Goal: Find specific page/section: Find specific page/section

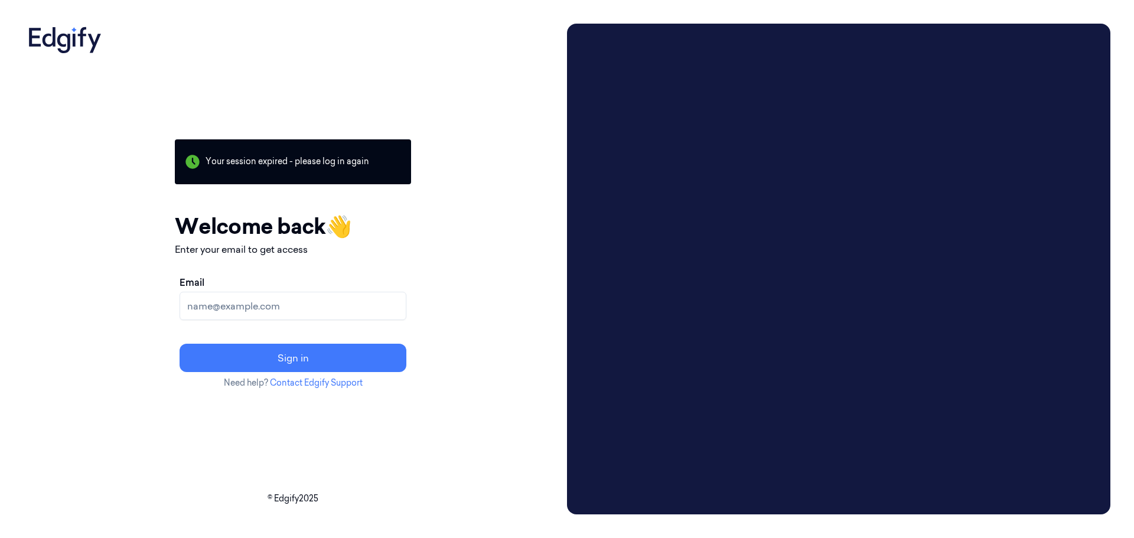
click at [323, 303] on input "Email" at bounding box center [293, 306] width 227 height 28
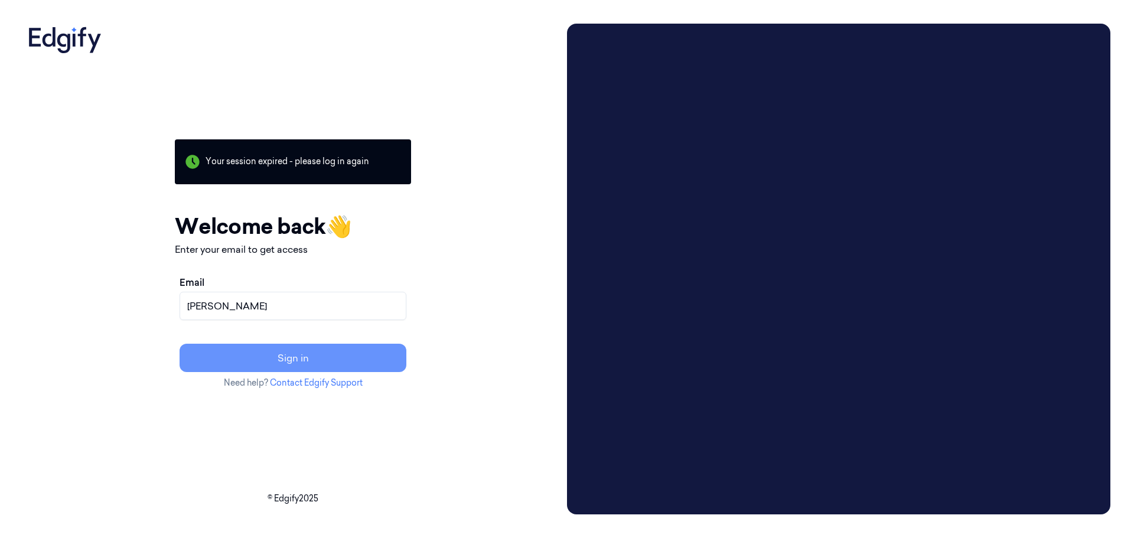
click at [297, 355] on button "Sign in" at bounding box center [293, 358] width 227 height 28
click at [354, 309] on input "[PERSON_NAME]" at bounding box center [293, 306] width 227 height 28
type input "[PERSON_NAME][EMAIL_ADDRESS][DOMAIN_NAME]"
click at [359, 368] on button "Sign in" at bounding box center [293, 358] width 227 height 28
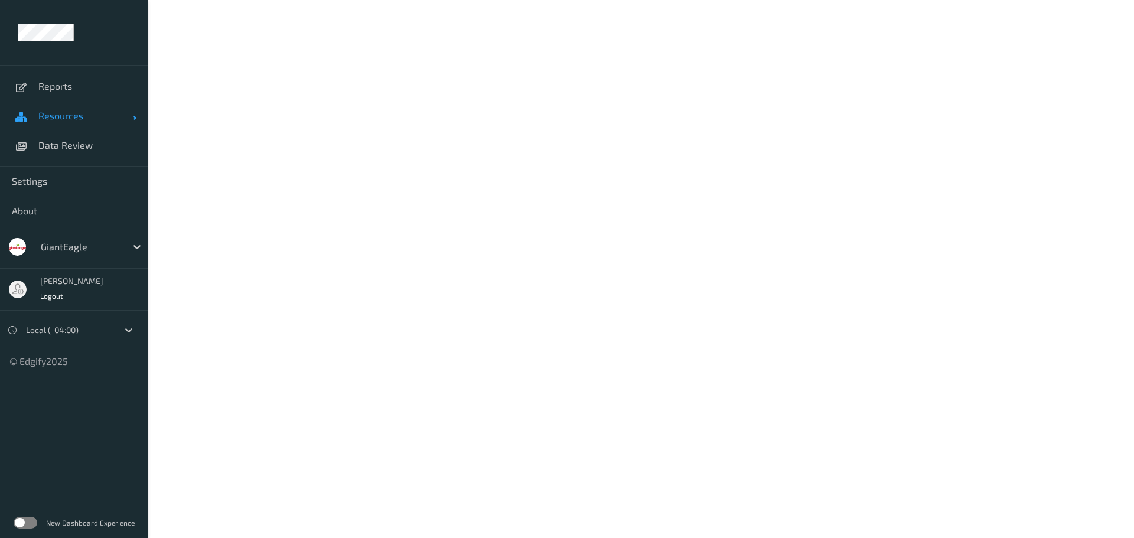
click at [127, 121] on span "Resources" at bounding box center [85, 116] width 95 height 12
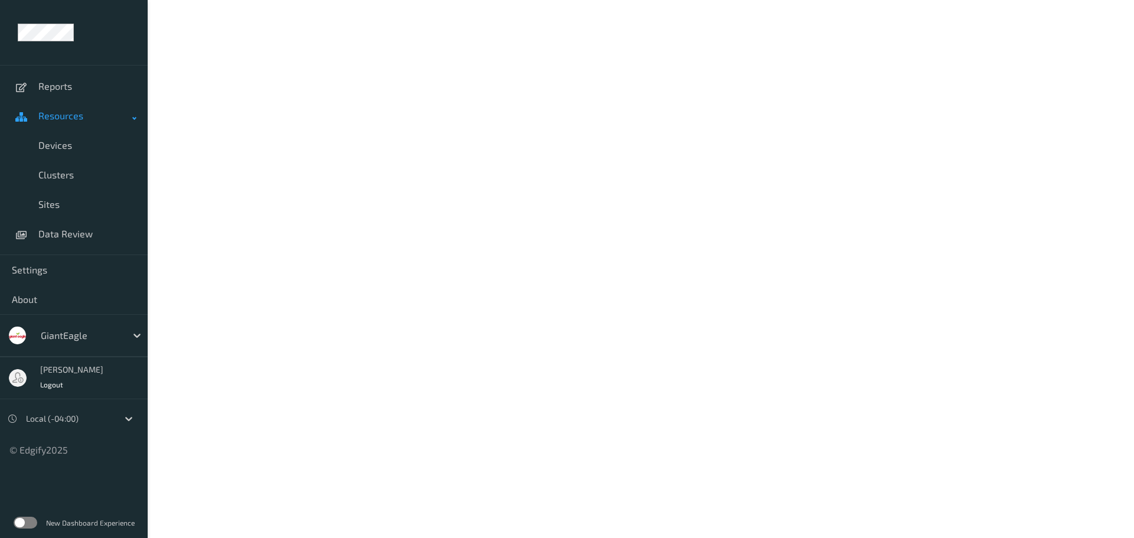
click at [130, 119] on span "Resources" at bounding box center [85, 116] width 95 height 12
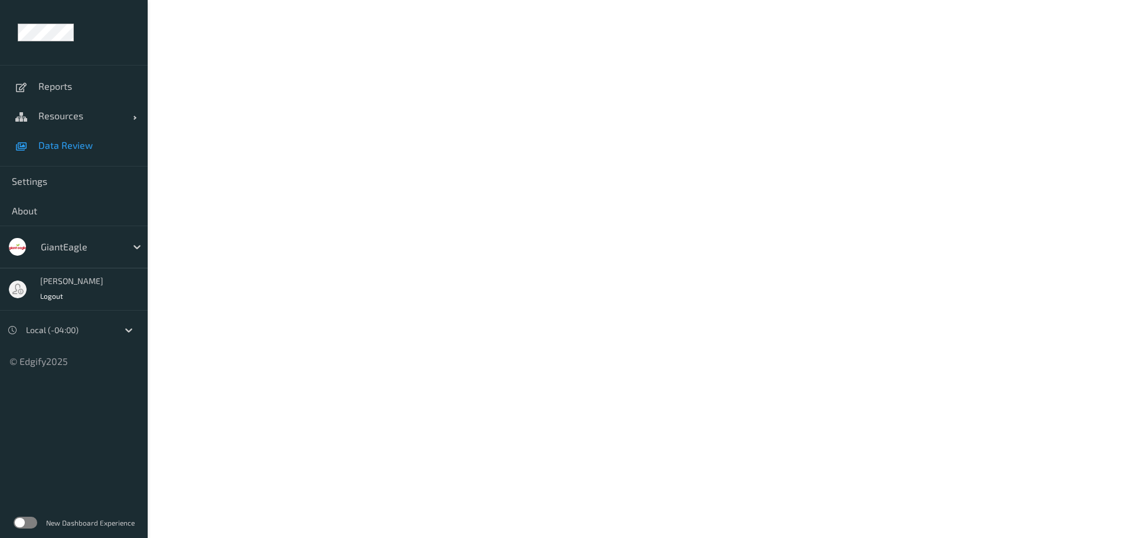
click at [97, 151] on link "Data Review" at bounding box center [74, 146] width 148 height 30
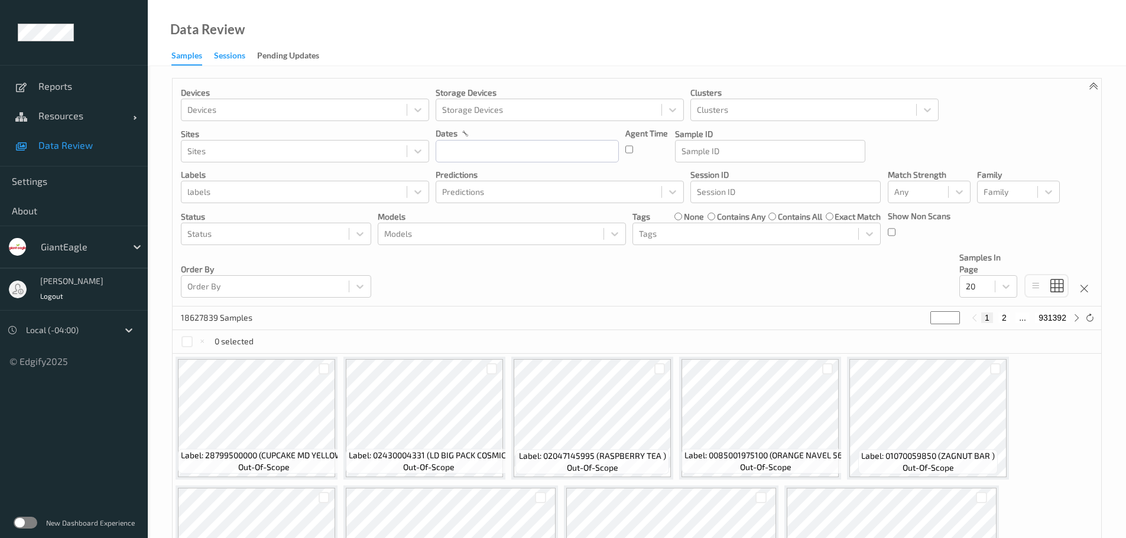
click at [217, 53] on div "Sessions" at bounding box center [229, 57] width 31 height 15
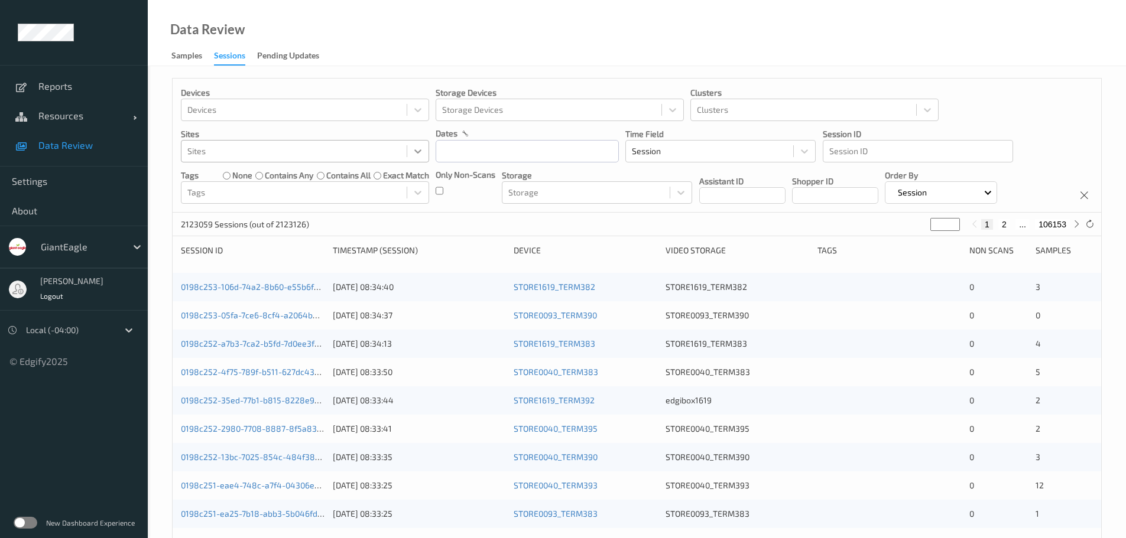
click at [421, 154] on icon at bounding box center [418, 151] width 12 height 12
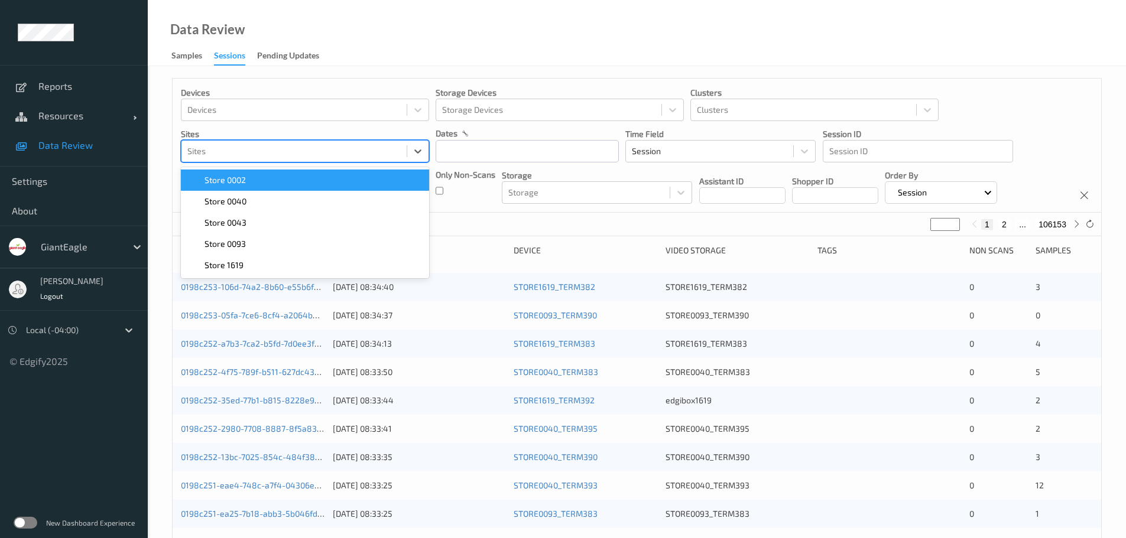
click at [299, 181] on div "Store 0002" at bounding box center [305, 180] width 234 height 12
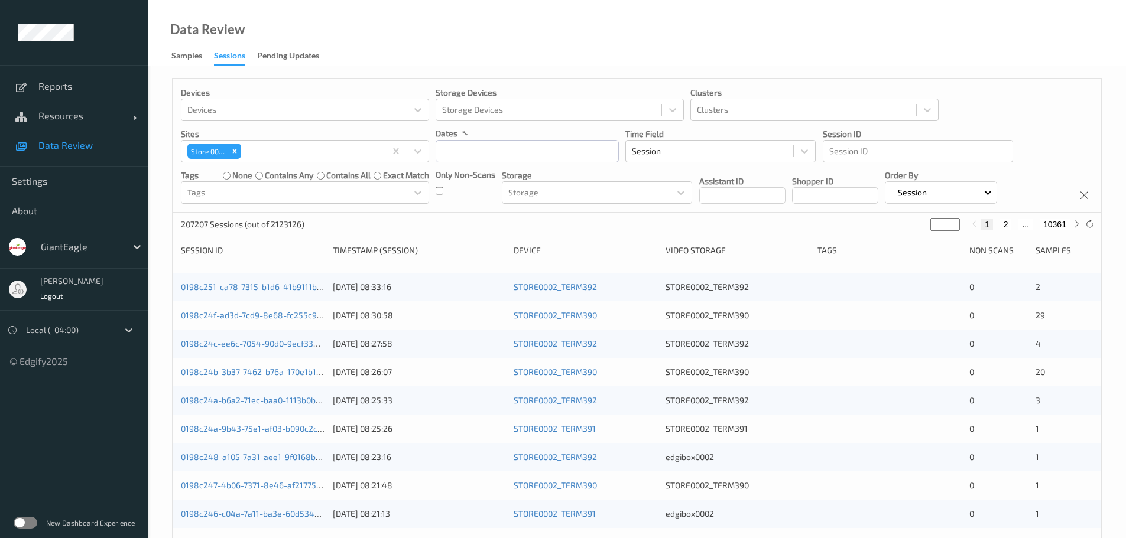
click at [754, 26] on div "Data Review Samples Sessions Pending Updates" at bounding box center [637, 33] width 978 height 66
click at [915, 116] on div "Clusters" at bounding box center [803, 109] width 225 height 19
click at [919, 114] on div at bounding box center [926, 109] width 21 height 21
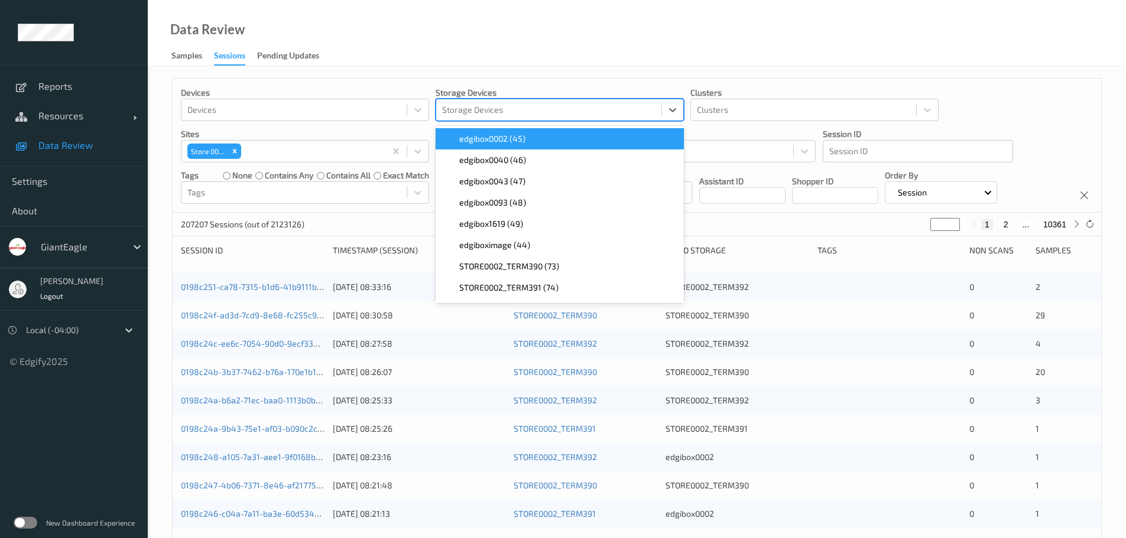
click at [684, 109] on div "Storage Devices" at bounding box center [559, 110] width 248 height 22
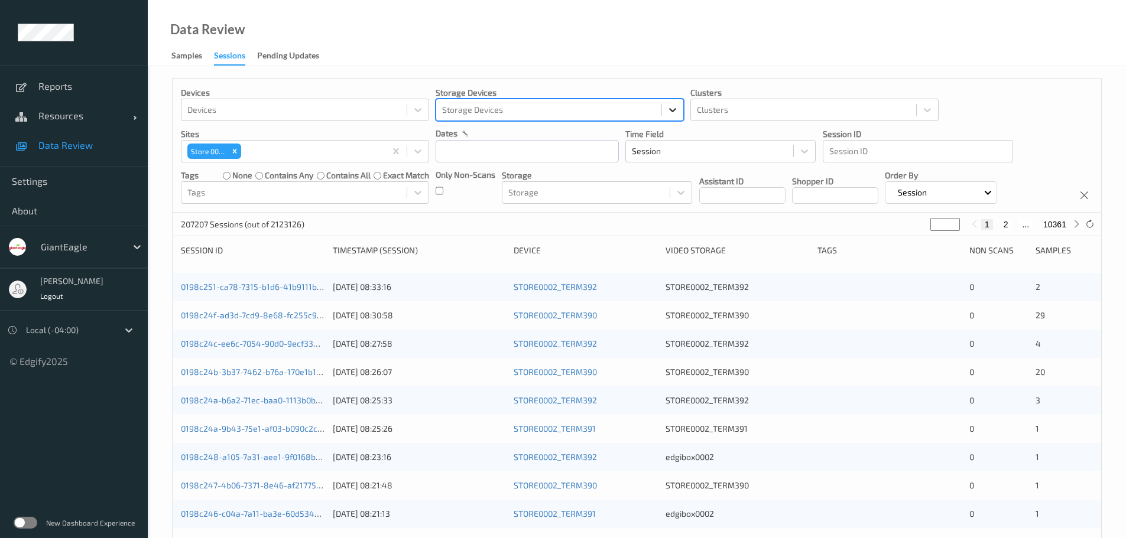
click at [679, 109] on div at bounding box center [672, 109] width 21 height 21
click at [424, 109] on div at bounding box center [417, 109] width 21 height 21
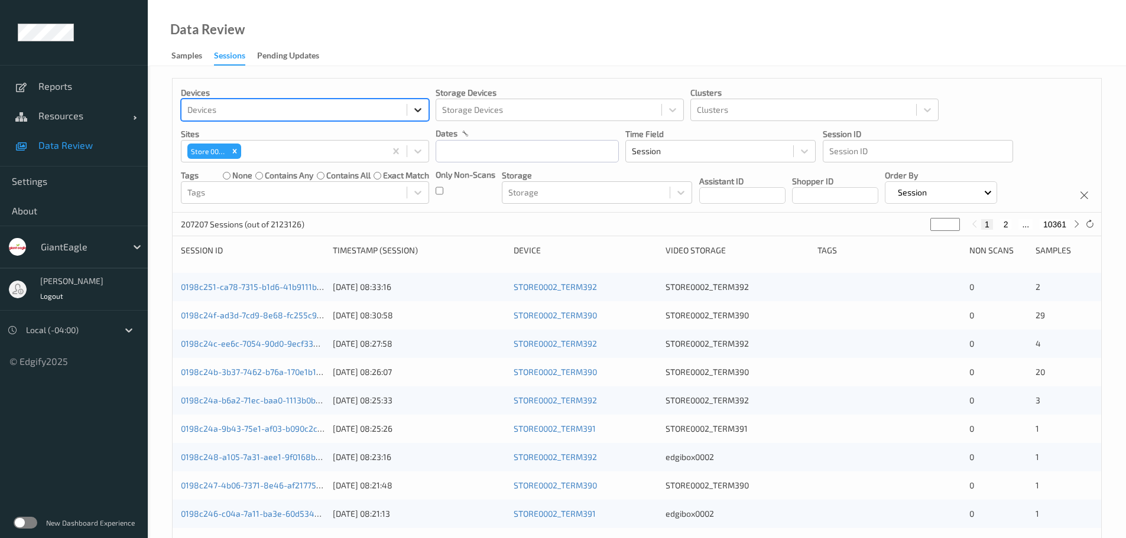
click at [424, 109] on div at bounding box center [417, 109] width 21 height 21
click at [997, 193] on div "Session" at bounding box center [940, 192] width 113 height 22
click at [824, 251] on div "Tags" at bounding box center [889, 251] width 144 height 12
click at [835, 250] on div "Tags" at bounding box center [889, 251] width 144 height 12
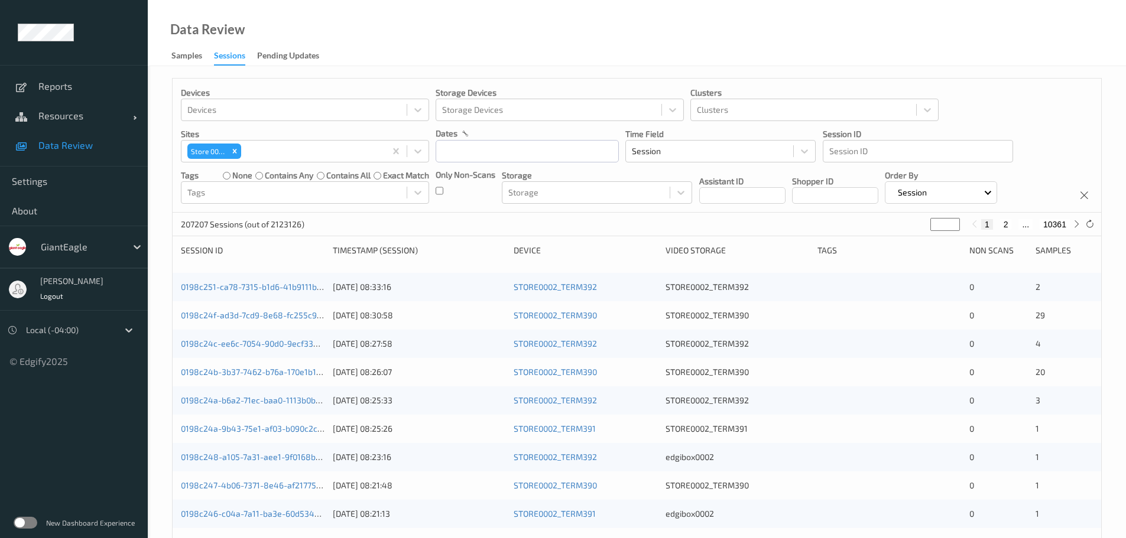
click at [877, 261] on div "Session ID Timestamp (Session) Device Video Storage Tags Non Scans Samples" at bounding box center [637, 255] width 912 height 20
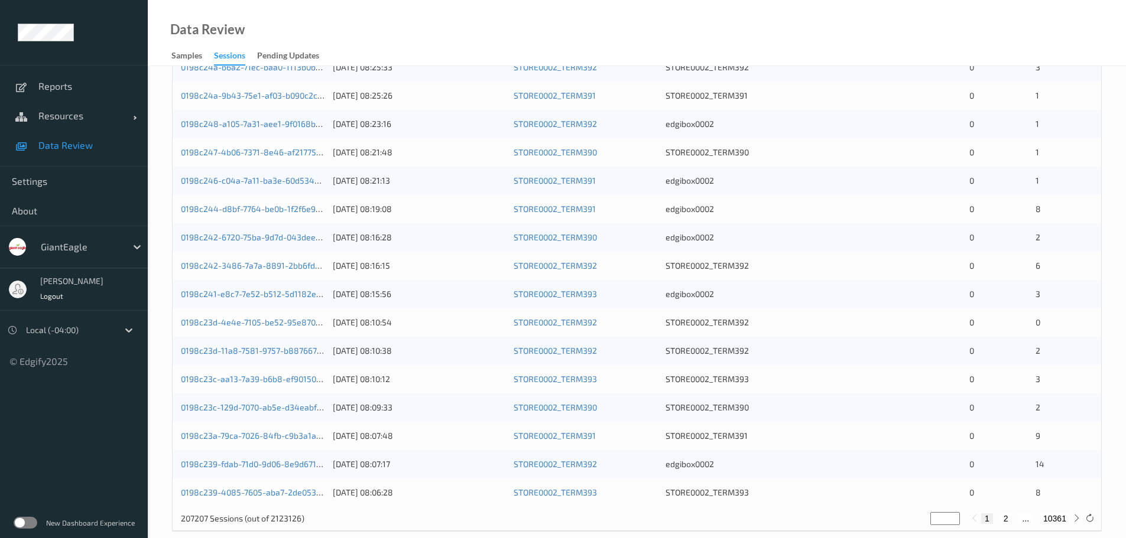
scroll to position [351, 0]
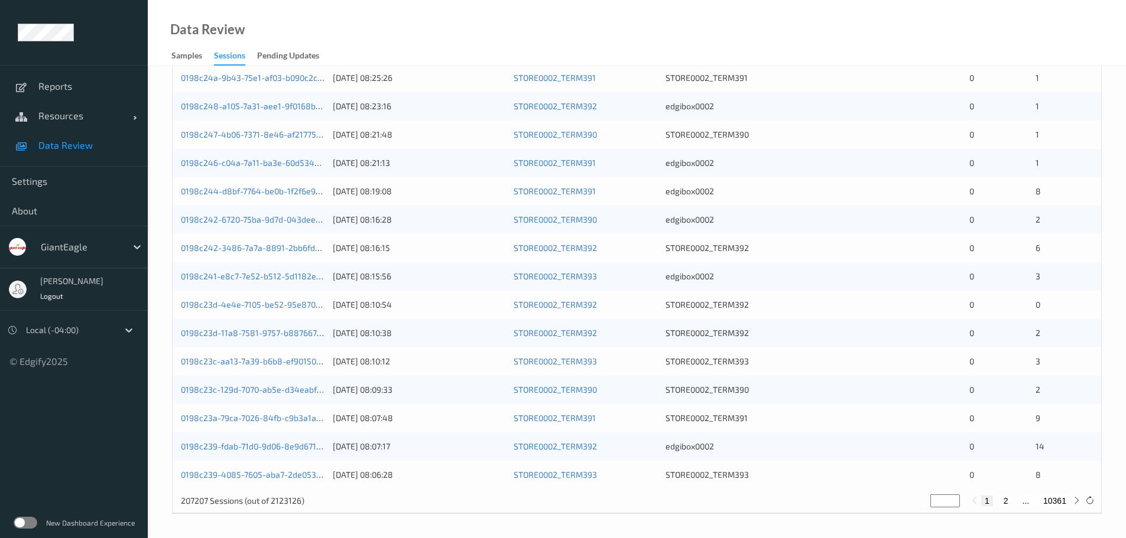
click at [1046, 500] on button "10361" at bounding box center [1054, 501] width 30 height 11
type input "*****"
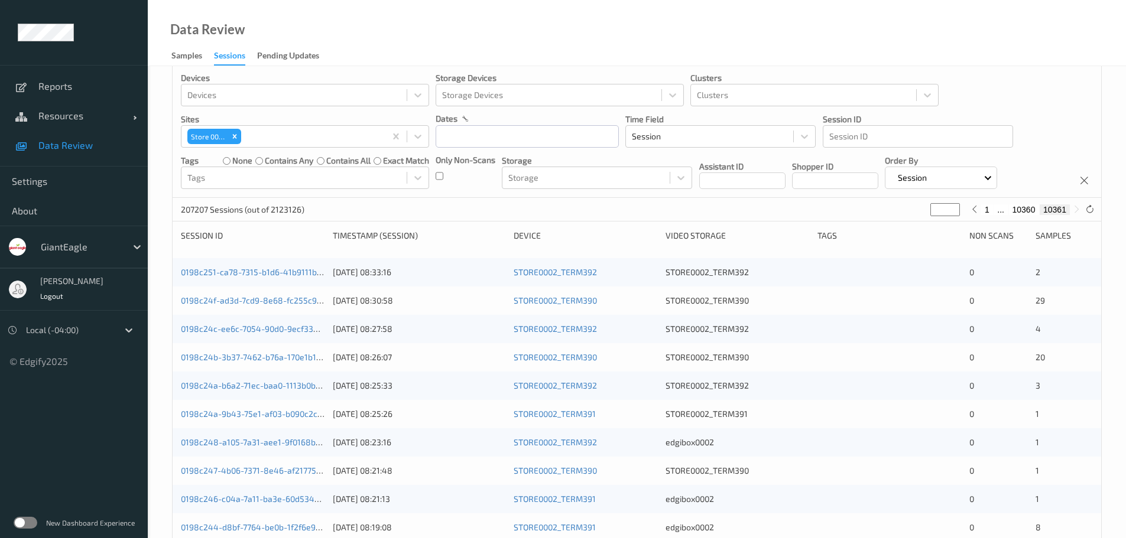
scroll to position [0, 0]
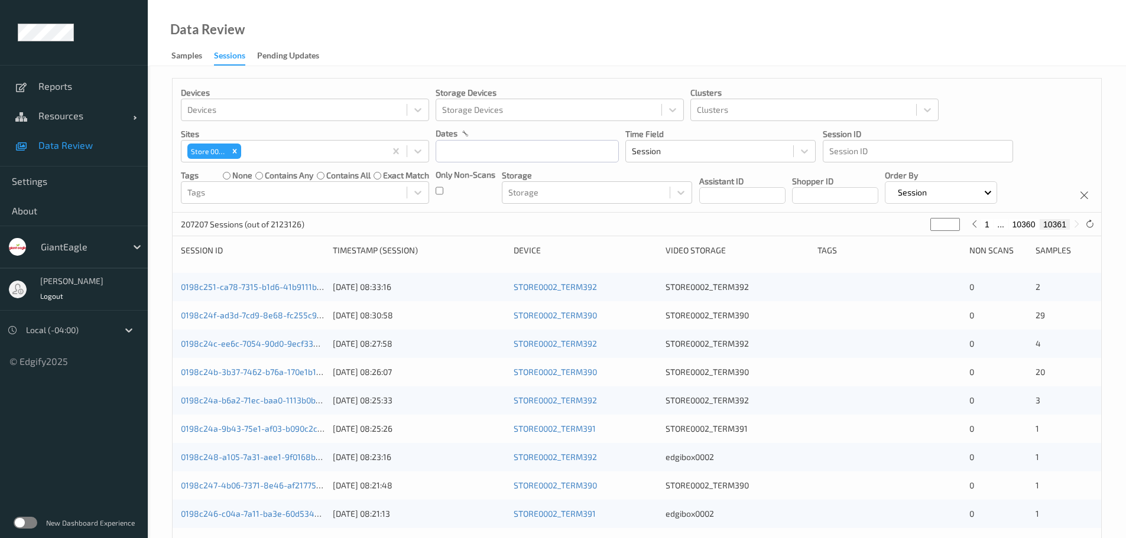
click at [70, 148] on span "Data Review" at bounding box center [86, 145] width 97 height 12
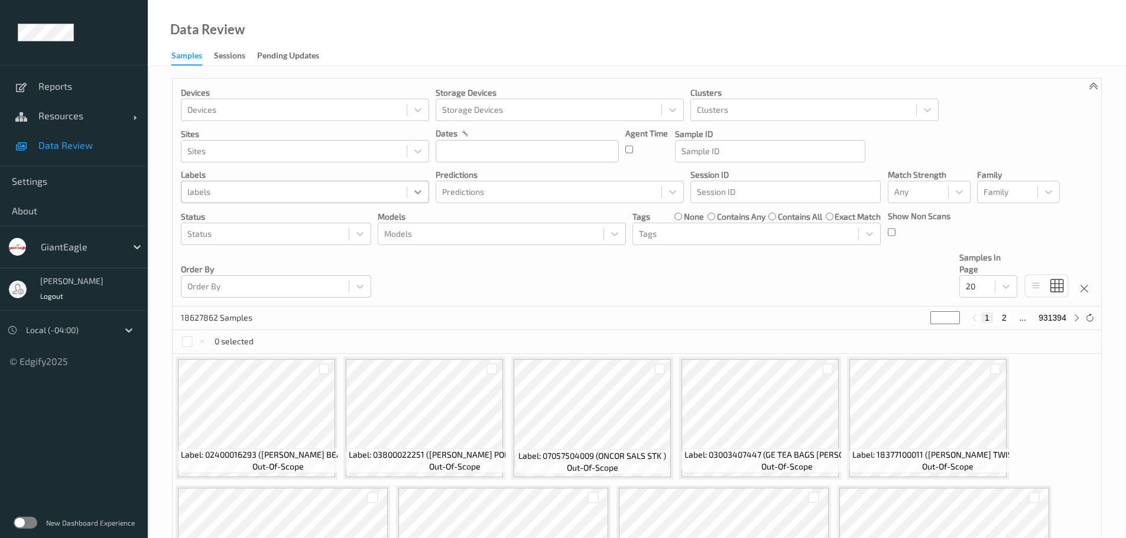
click at [420, 195] on icon at bounding box center [418, 192] width 12 height 12
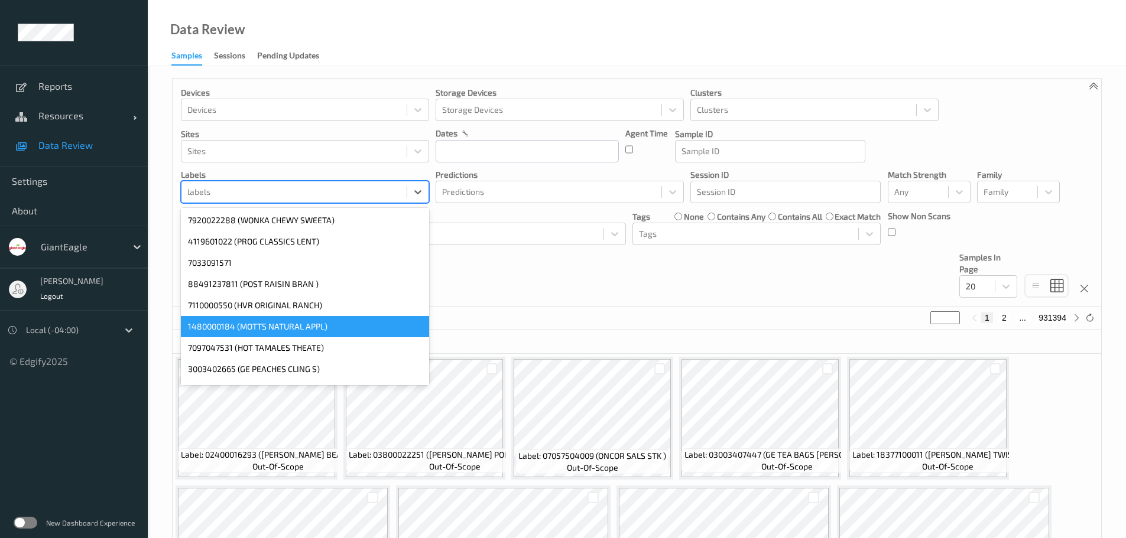
scroll to position [827, 0]
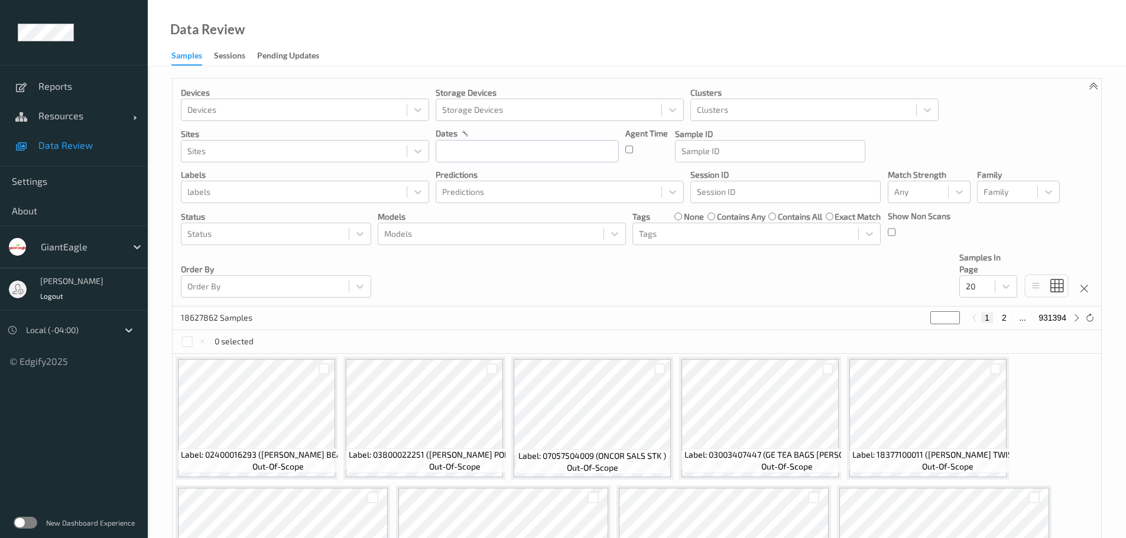
click at [587, 275] on div "Devices Devices Storage Devices Storage Devices Clusters Clusters Sites Sites d…" at bounding box center [637, 193] width 928 height 228
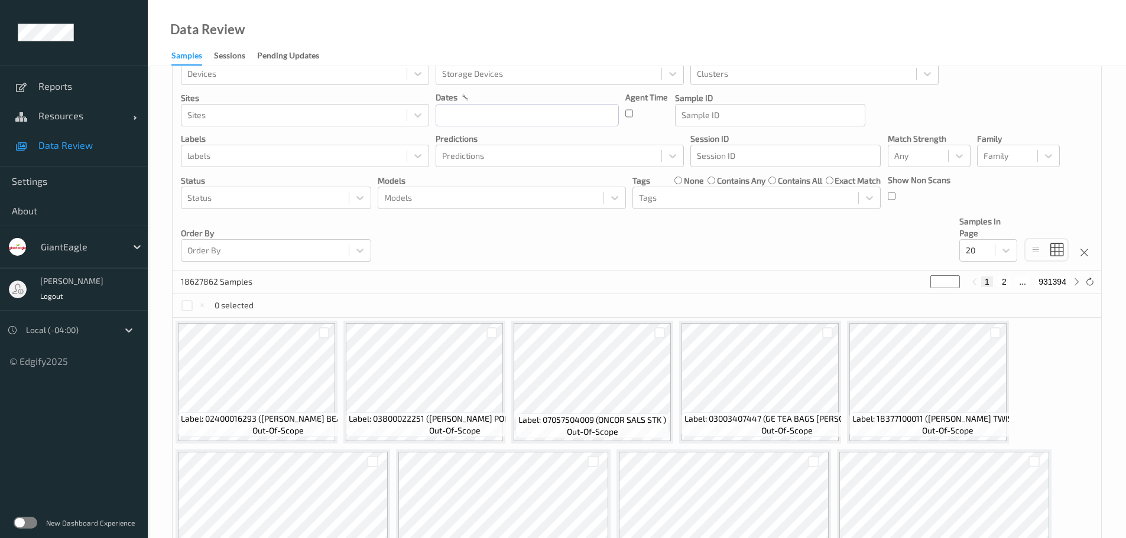
scroll to position [0, 0]
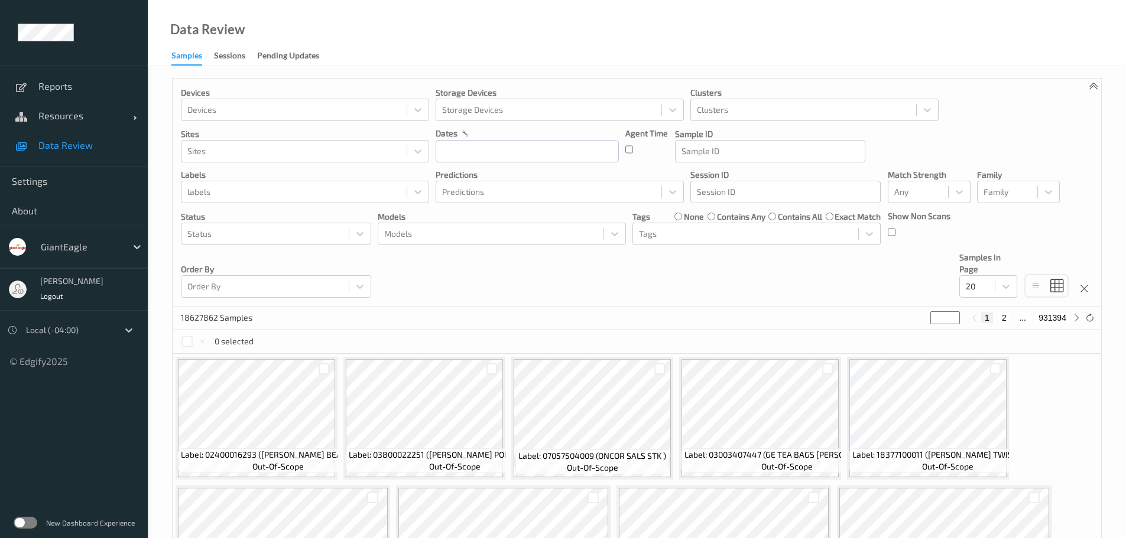
click at [573, 281] on div "Devices Devices Storage Devices Storage Devices Clusters Clusters Sites Sites d…" at bounding box center [637, 193] width 928 height 228
click at [323, 57] on link "Pending Updates" at bounding box center [294, 56] width 74 height 17
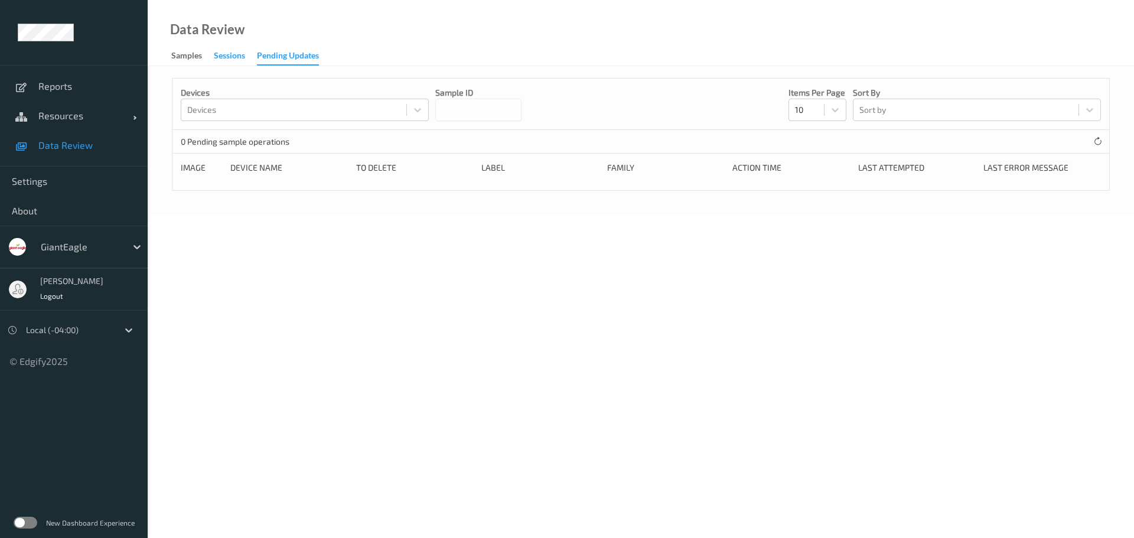
click at [236, 58] on div "Sessions" at bounding box center [229, 57] width 31 height 15
